Goal: Task Accomplishment & Management: Use online tool/utility

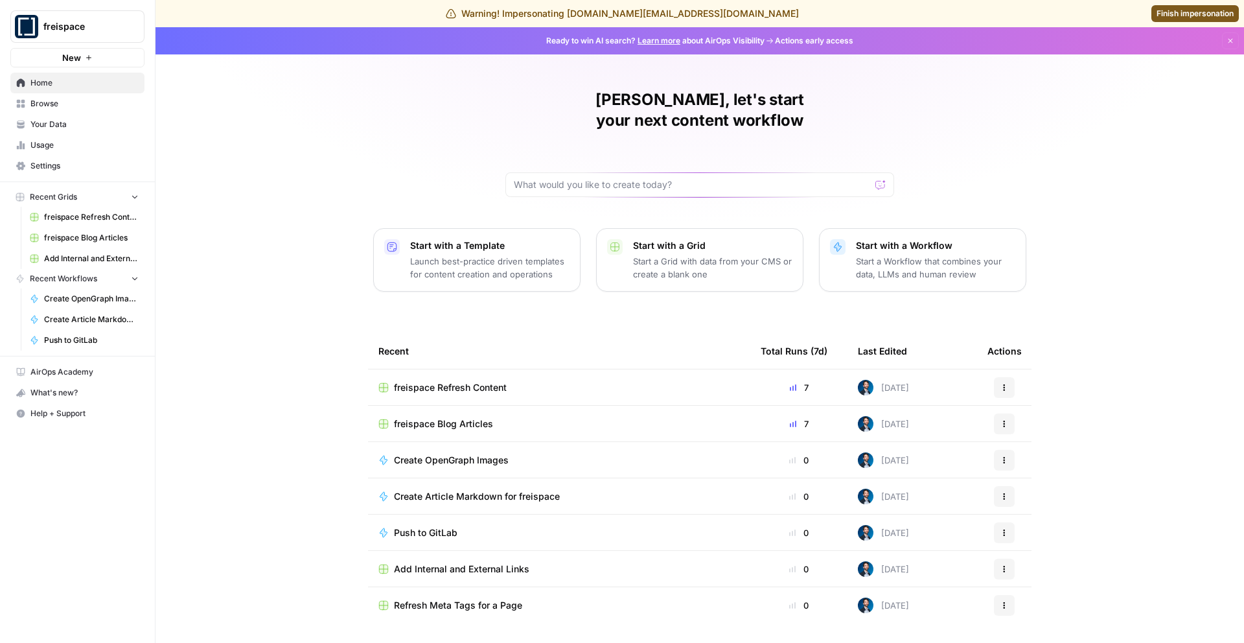
click at [463, 417] on span "freispace Blog Articles" at bounding box center [443, 423] width 99 height 13
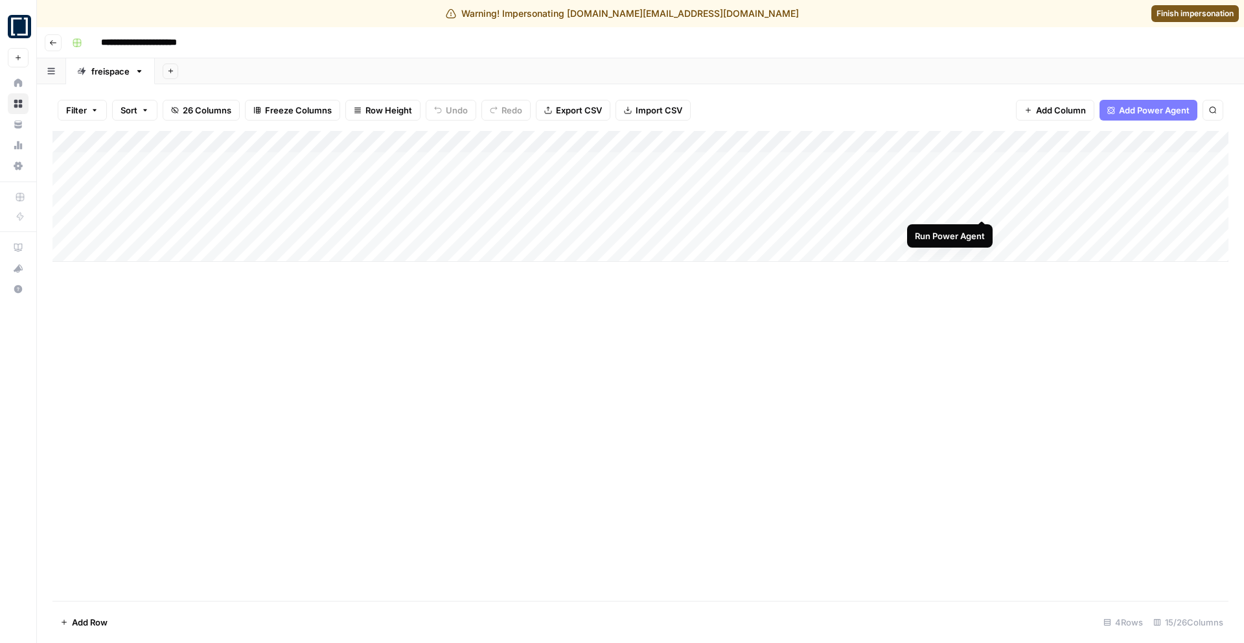
click at [980, 205] on div "Add Column" at bounding box center [640, 196] width 1176 height 131
click at [962, 206] on div "Add Column" at bounding box center [640, 196] width 1176 height 131
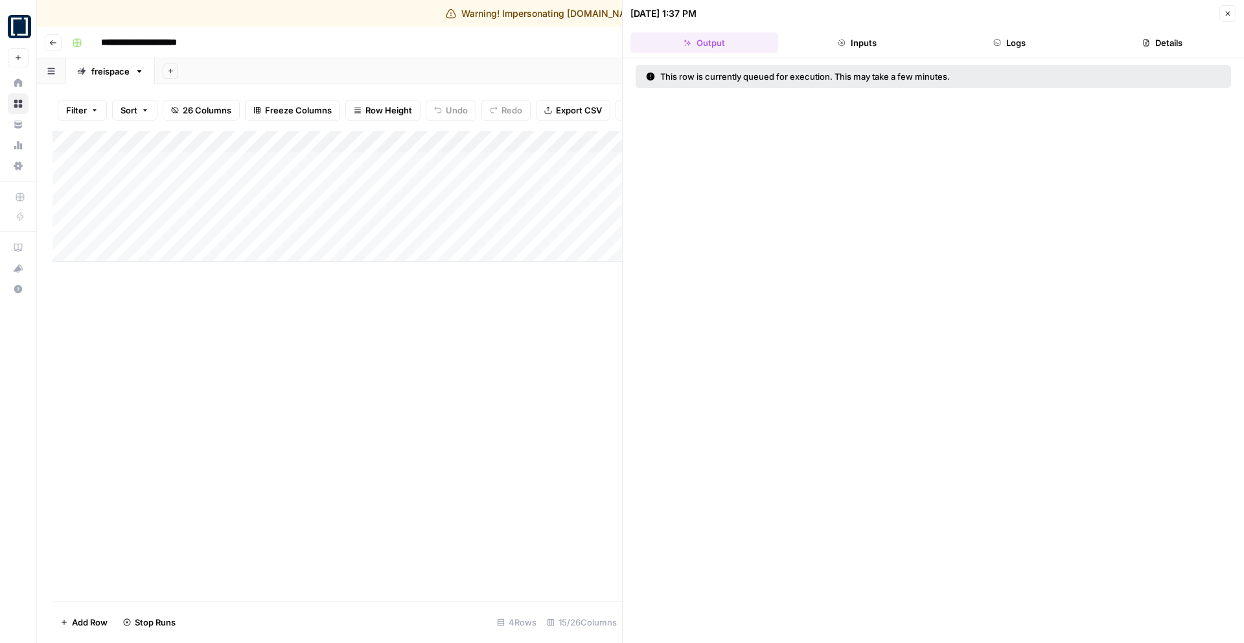
click at [1037, 32] on header "[DATE] 1:37 PM Close Output Inputs Logs Details" at bounding box center [933, 29] width 621 height 58
click at [1030, 38] on button "Logs" at bounding box center [1010, 42] width 148 height 21
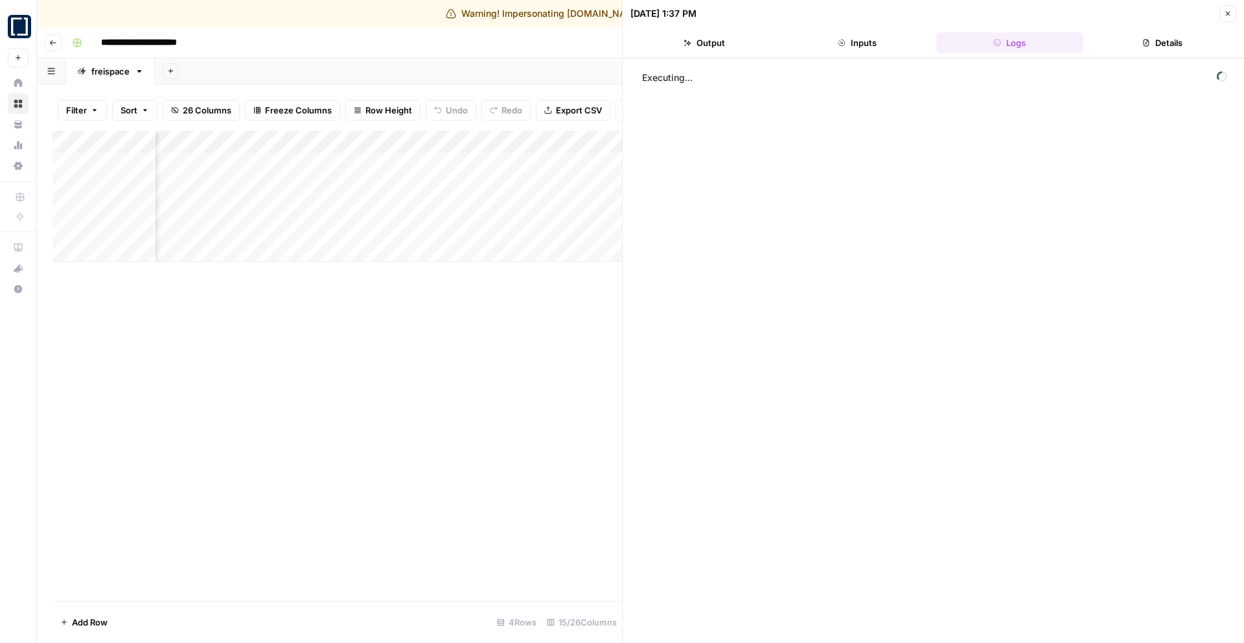
scroll to position [0, 431]
click at [915, 71] on div "step_66 Convert Content Format 2 seconds" at bounding box center [948, 75] width 549 height 13
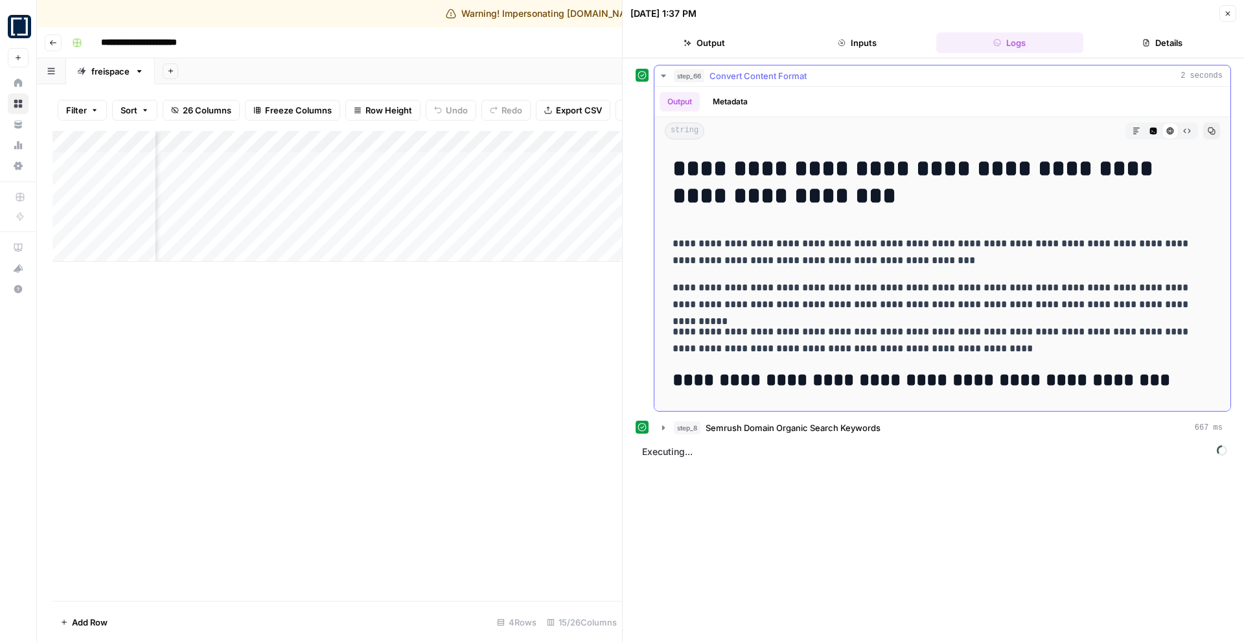
click at [915, 70] on div "step_66 Convert Content Format 2 seconds" at bounding box center [948, 75] width 549 height 13
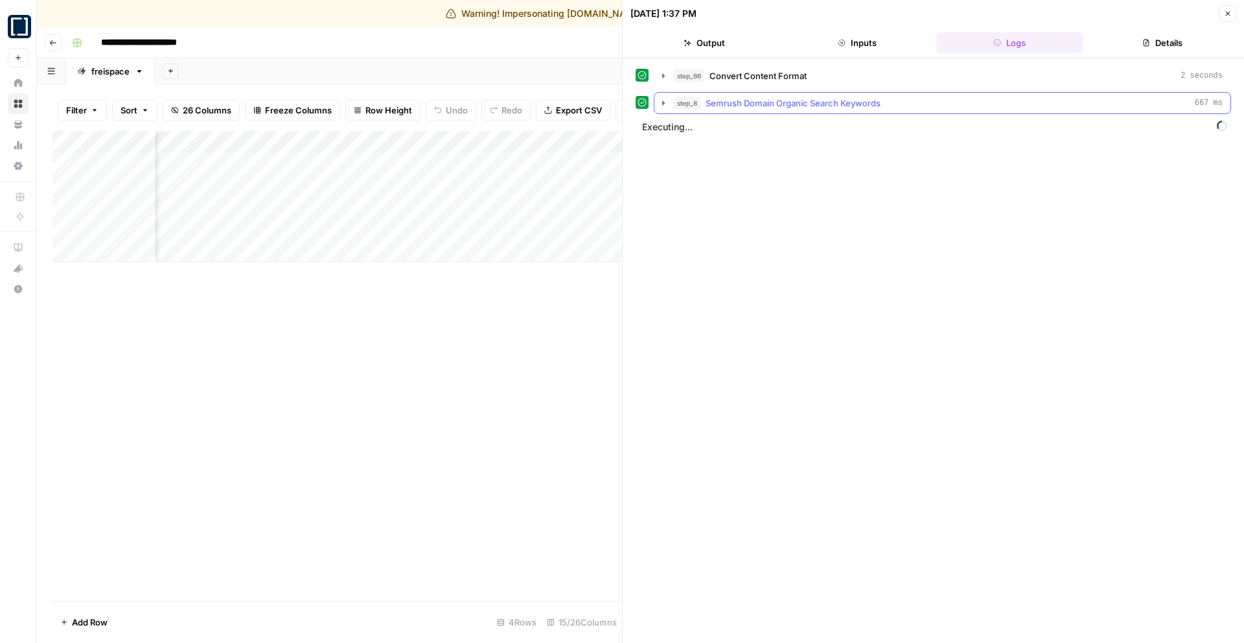
click at [881, 98] on div "step_8 Semrush Domain Organic Search Keywords 667 ms" at bounding box center [948, 103] width 549 height 13
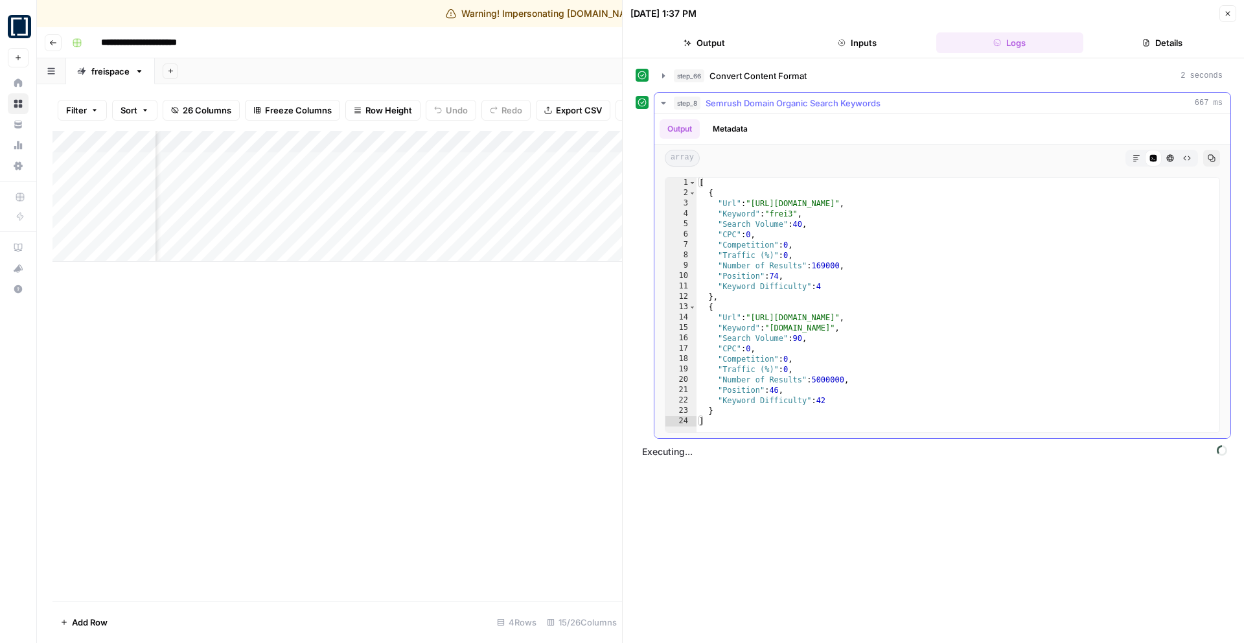
click at [881, 98] on div "step_8 Semrush Domain Organic Search Keywords 667 ms" at bounding box center [948, 103] width 549 height 13
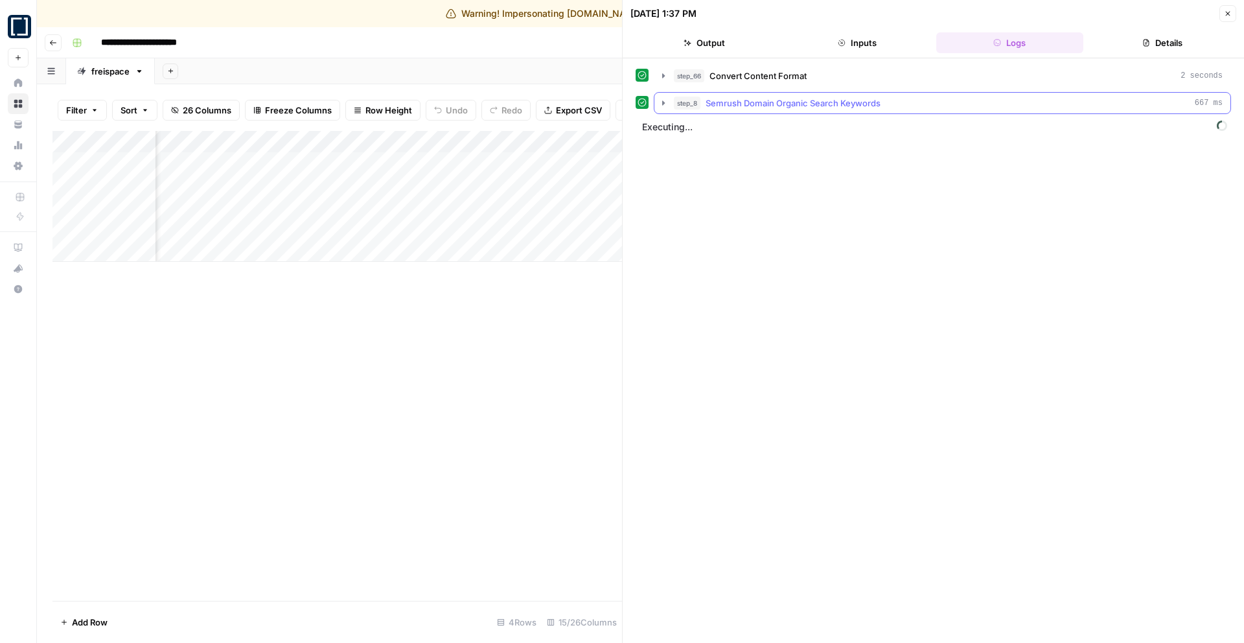
click at [881, 98] on div "step_8 Semrush Domain Organic Search Keywords 667 ms" at bounding box center [948, 103] width 549 height 13
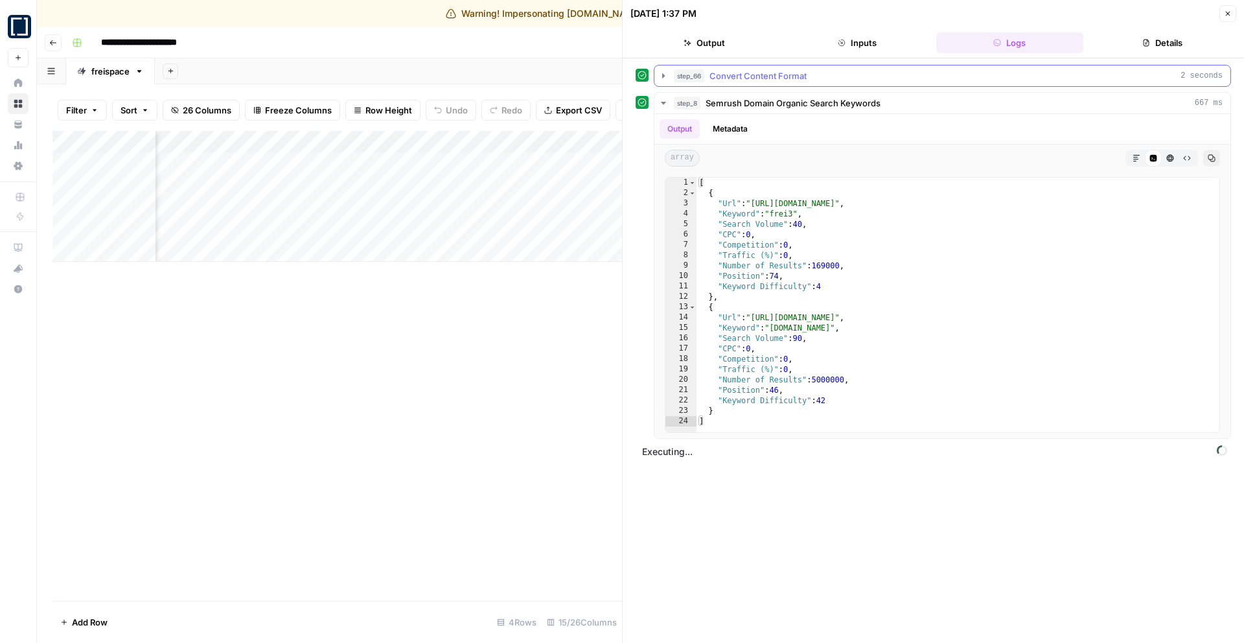
click at [890, 73] on div "step_66 Convert Content Format 2 seconds" at bounding box center [948, 75] width 549 height 13
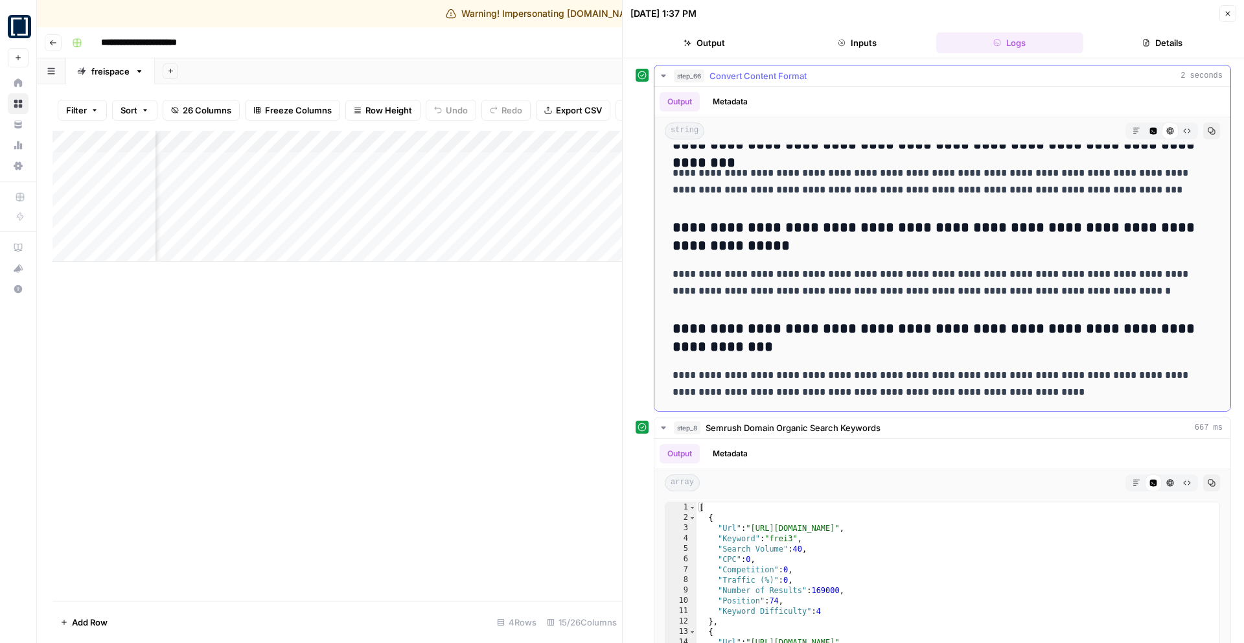
scroll to position [3910, 0]
click at [537, 144] on div "Add Column" at bounding box center [337, 196] width 570 height 131
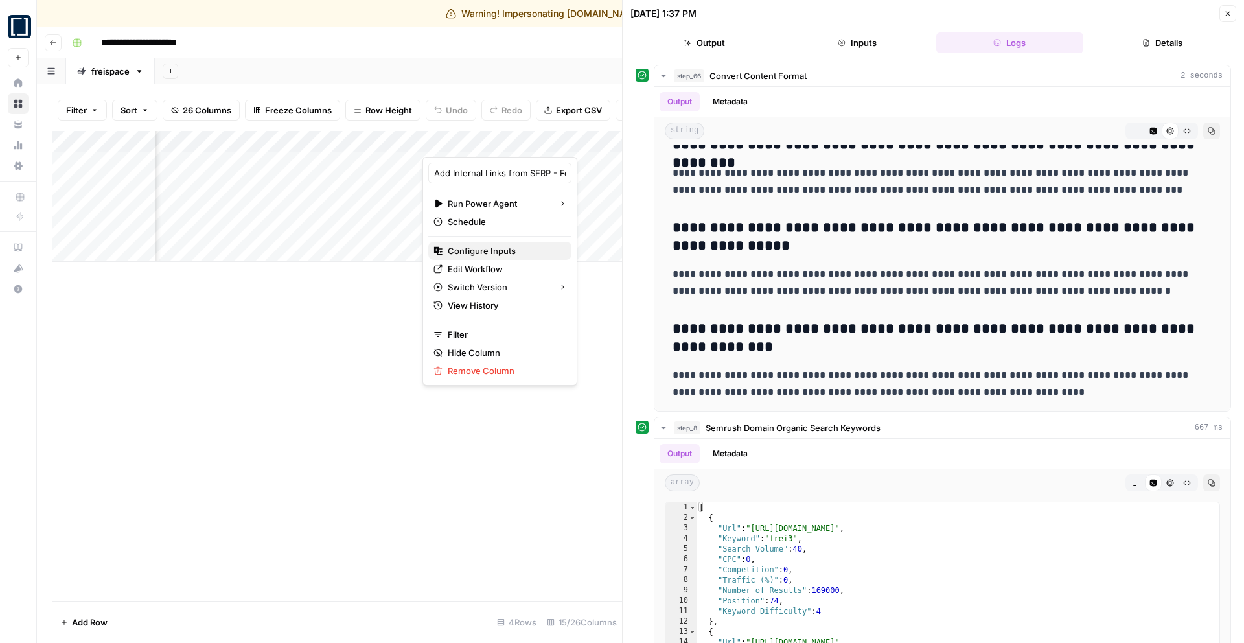
click at [504, 251] on span "Configure Inputs" at bounding box center [504, 250] width 113 height 13
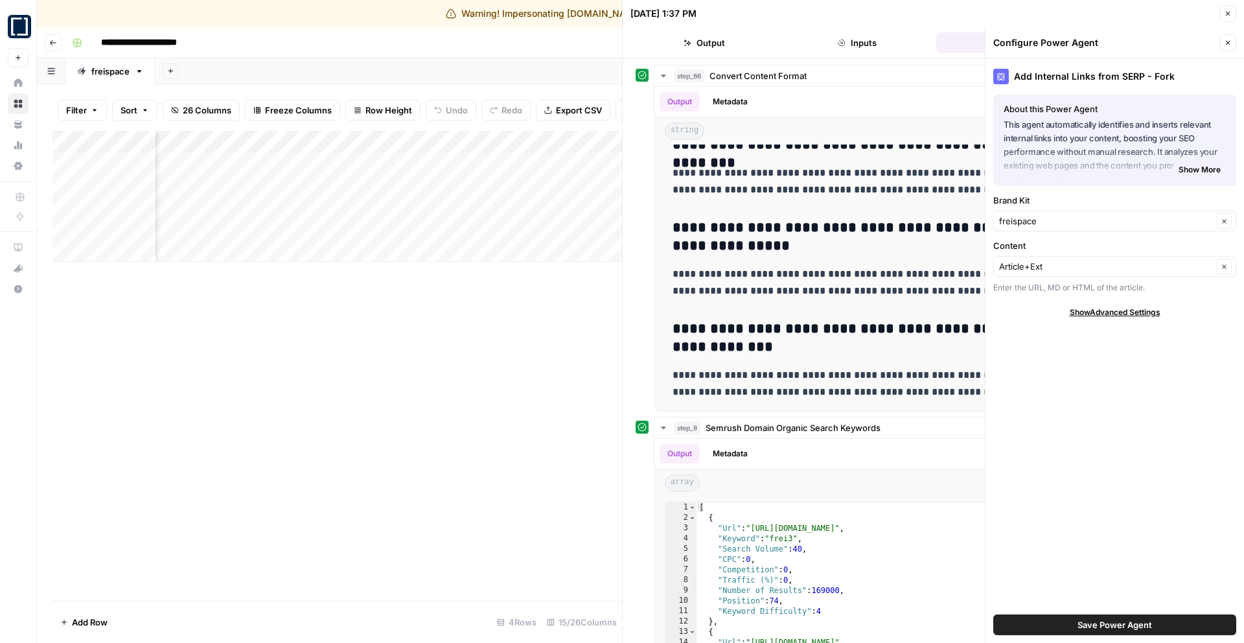
click at [955, 39] on button "Logs" at bounding box center [1010, 42] width 148 height 21
click at [954, 39] on button "Logs" at bounding box center [1010, 42] width 148 height 21
click at [1232, 44] on button "Close" at bounding box center [1227, 42] width 17 height 17
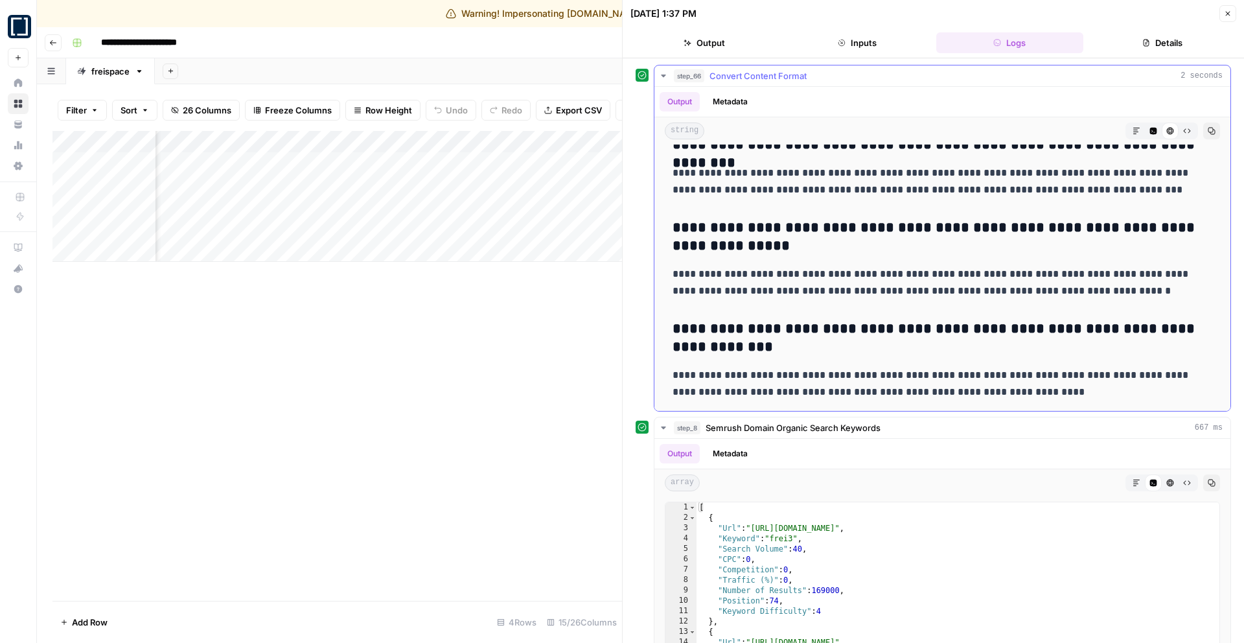
click at [888, 56] on header "[DATE] 1:37 PM Close Output Inputs Logs Details" at bounding box center [933, 29] width 621 height 58
click at [892, 67] on button "step_66 Convert Content Format 2 seconds" at bounding box center [942, 75] width 576 height 21
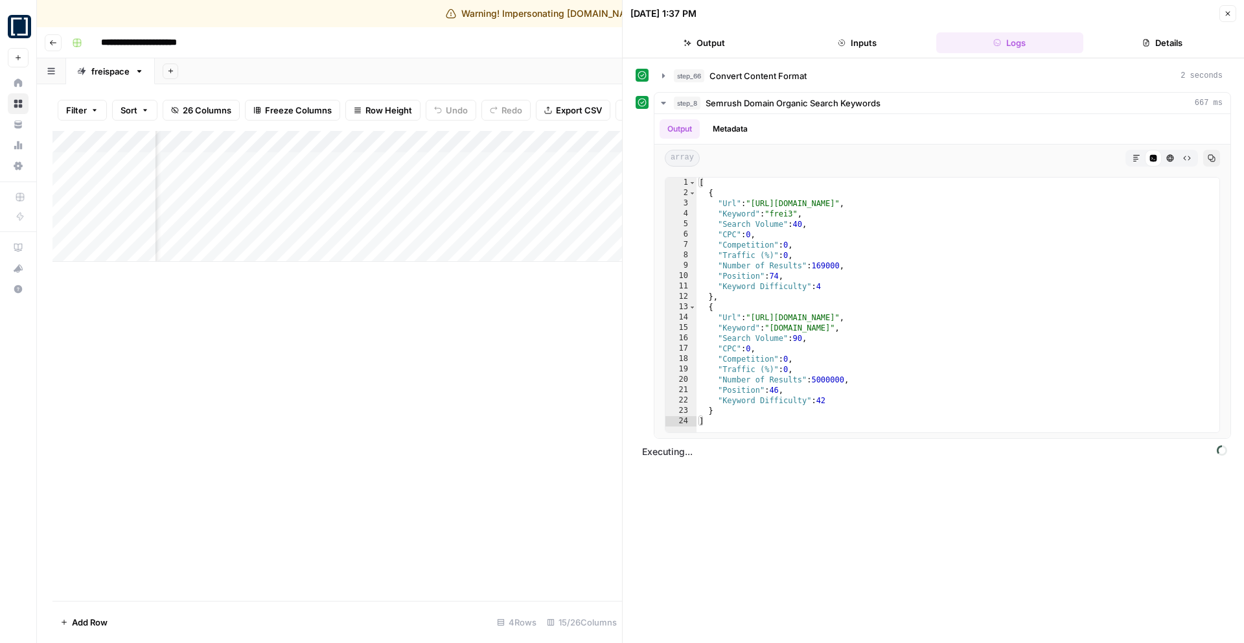
scroll to position [0, 431]
click at [1227, 16] on icon "button" at bounding box center [1228, 14] width 8 height 8
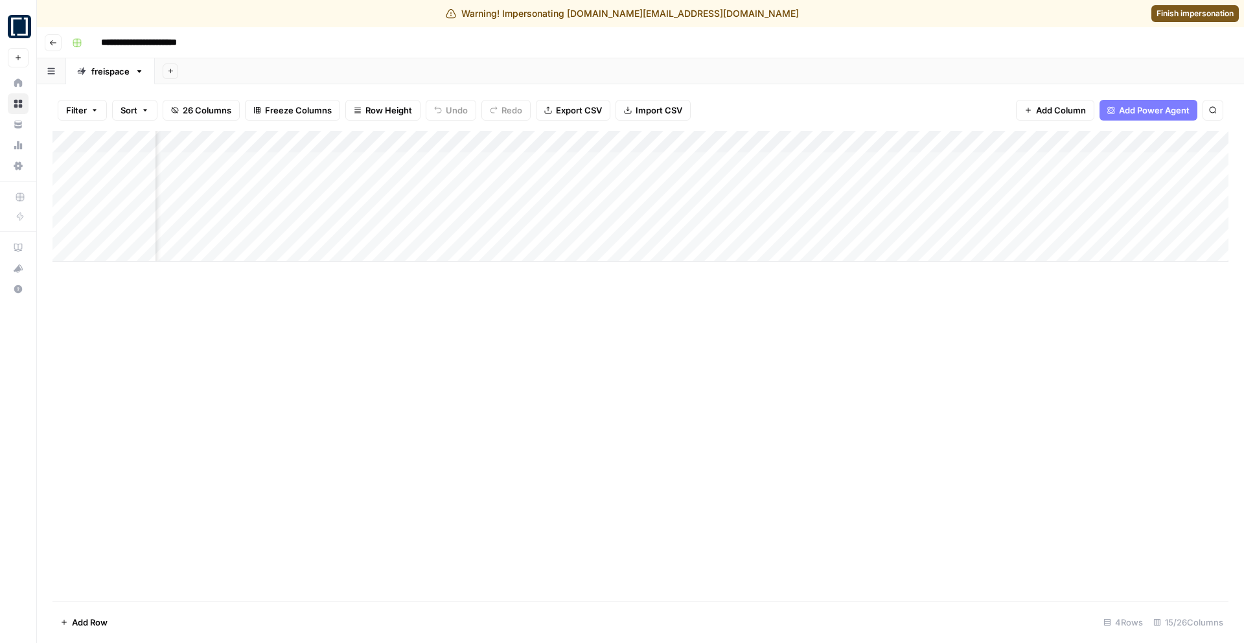
click at [1219, 16] on span "Finish impersonation" at bounding box center [1195, 14] width 77 height 12
